Goal: Transaction & Acquisition: Download file/media

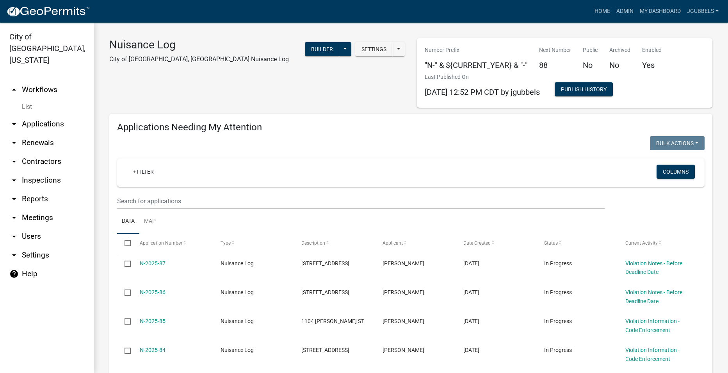
select select "2: 50"
click at [626, 11] on link "Admin" at bounding box center [624, 11] width 23 height 15
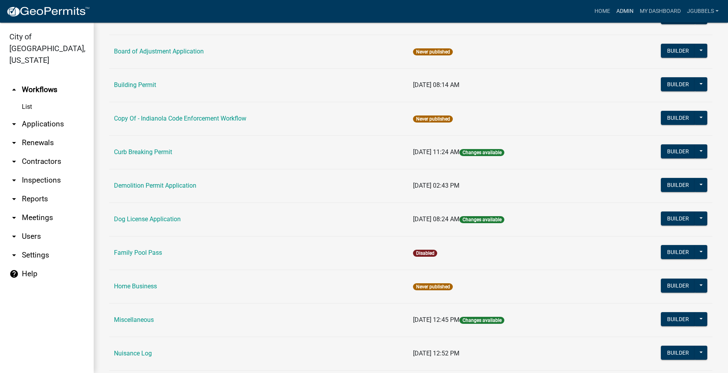
scroll to position [312, 0]
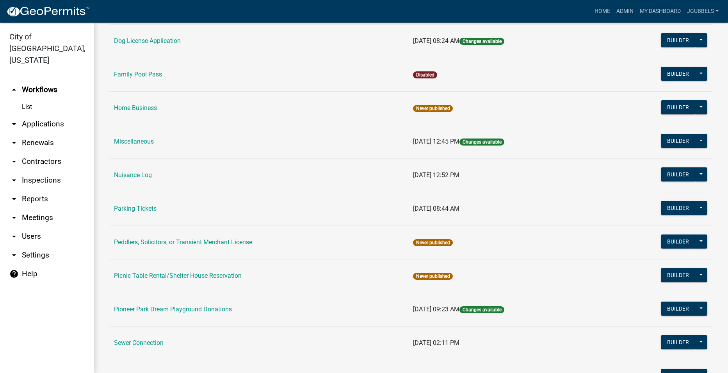
click at [144, 206] on link "Parking Tickets" at bounding box center [135, 208] width 43 height 7
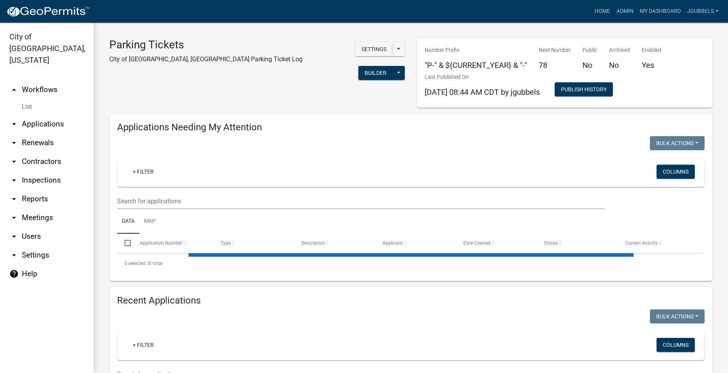
select select "2: 50"
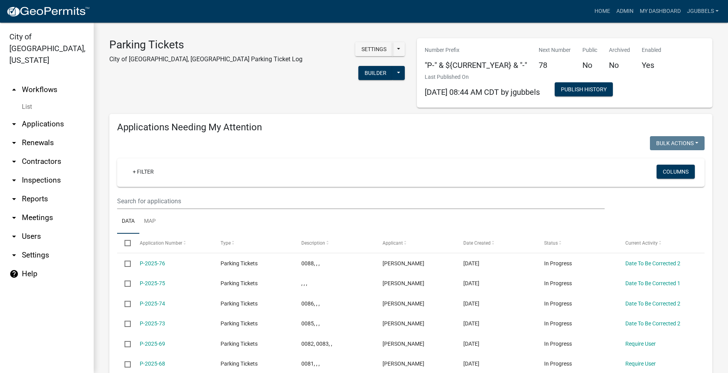
click at [47, 190] on link "arrow_drop_down Reports" at bounding box center [47, 199] width 94 height 19
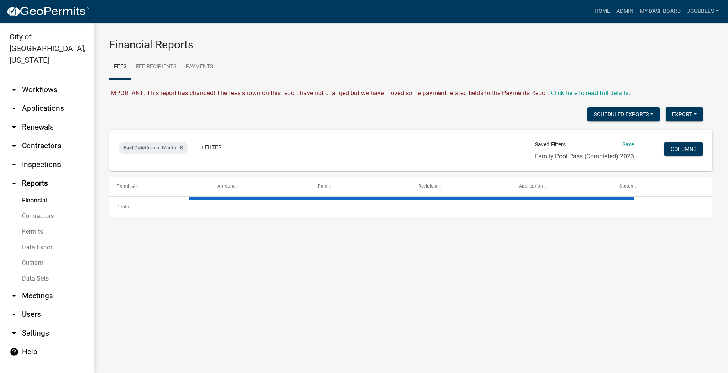
click at [49, 240] on link "Data Export" at bounding box center [47, 248] width 94 height 16
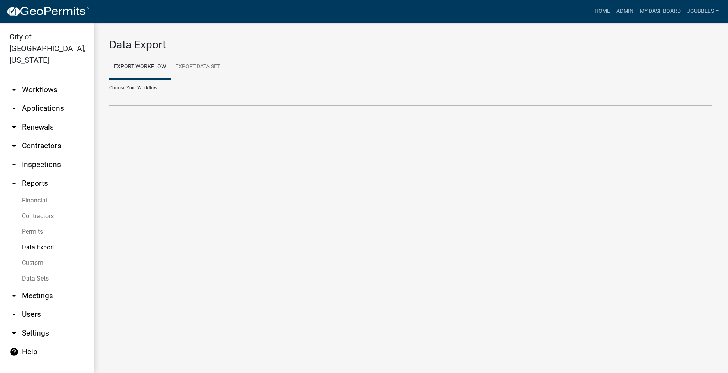
click at [189, 101] on select "Choose Your Workflow:" at bounding box center [410, 98] width 603 height 16
select select "11: Object"
click at [109, 90] on select "2018 Combined Pool Pass (Migrated) Animal Control Log Building Permit Contracto…" at bounding box center [410, 98] width 603 height 16
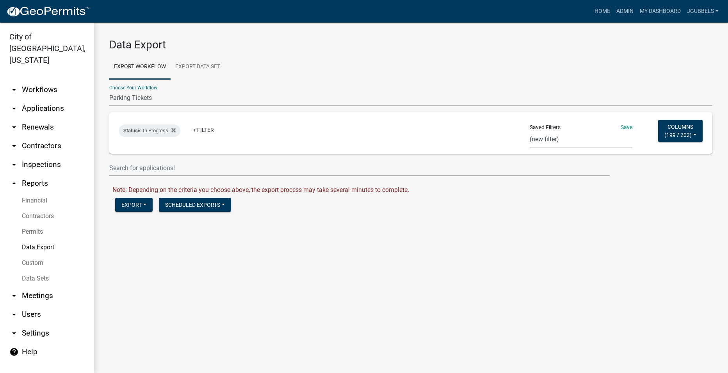
click at [555, 139] on select "Single Pool Pass 2024 Dream Playground Donations Curb Permits Building Permits …" at bounding box center [581, 140] width 103 height 16
select select "24: 8e19c51e-b037-4072-8d4d-b6b6dca9f614"
click at [530, 132] on select "Single Pool Pass 2024 Dream Playground Donations Curb Permits Building Permits …" at bounding box center [581, 140] width 103 height 16
click at [138, 209] on button "Export" at bounding box center [133, 205] width 37 height 14
click at [156, 227] on button "Excel Format (.xlsx)" at bounding box center [155, 225] width 80 height 19
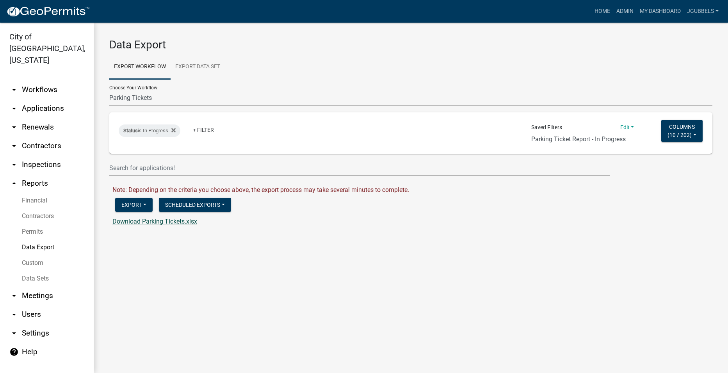
click at [158, 222] on link "Download Parking Tickets.xlsx" at bounding box center [154, 221] width 85 height 7
click at [626, 12] on link "Admin" at bounding box center [624, 11] width 23 height 15
